Goal: Information Seeking & Learning: Compare options

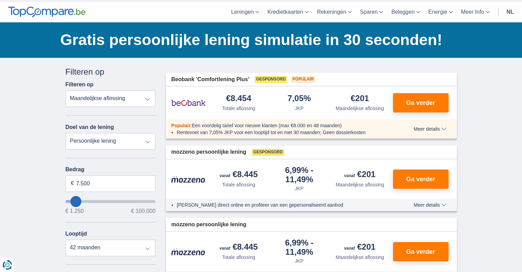
scroll to position [34, 0]
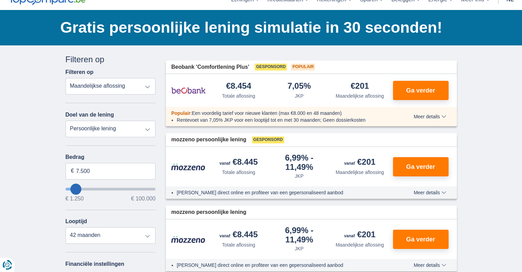
click at [148, 85] on select "Totale aflossing JKP Maandelijkse aflossing" at bounding box center [111, 86] width 90 height 16
click at [146, 84] on select "Totale aflossing JKP Maandelijkse aflossing" at bounding box center [111, 86] width 90 height 16
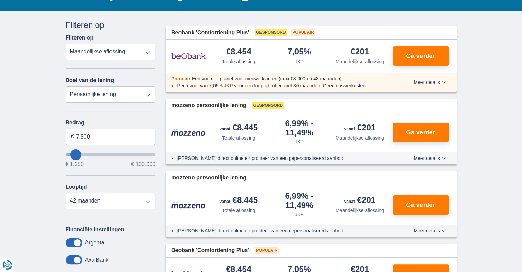
drag, startPoint x: 56, startPoint y: 125, endPoint x: 18, endPoint y: 112, distance: 40.3
type input "100.000"
type input "99250"
select select "120"
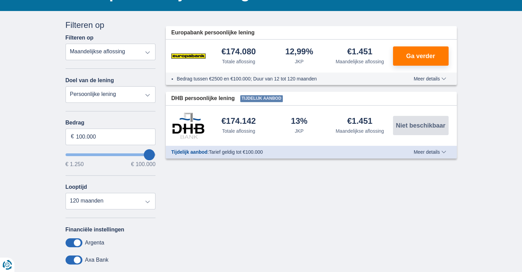
click at [146, 50] on select "Totale aflossing JKP Maandelijkse aflossing" at bounding box center [111, 52] width 90 height 16
click at [150, 52] on select "Totale aflossing JKP Maandelijkse aflossing" at bounding box center [111, 52] width 90 height 16
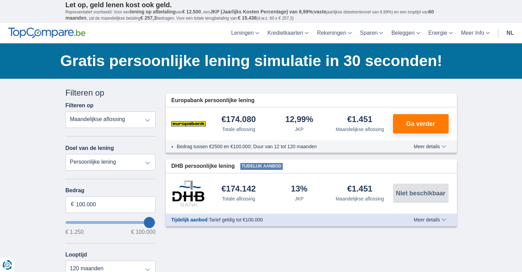
scroll to position [0, 0]
